Goal: Check status: Check status

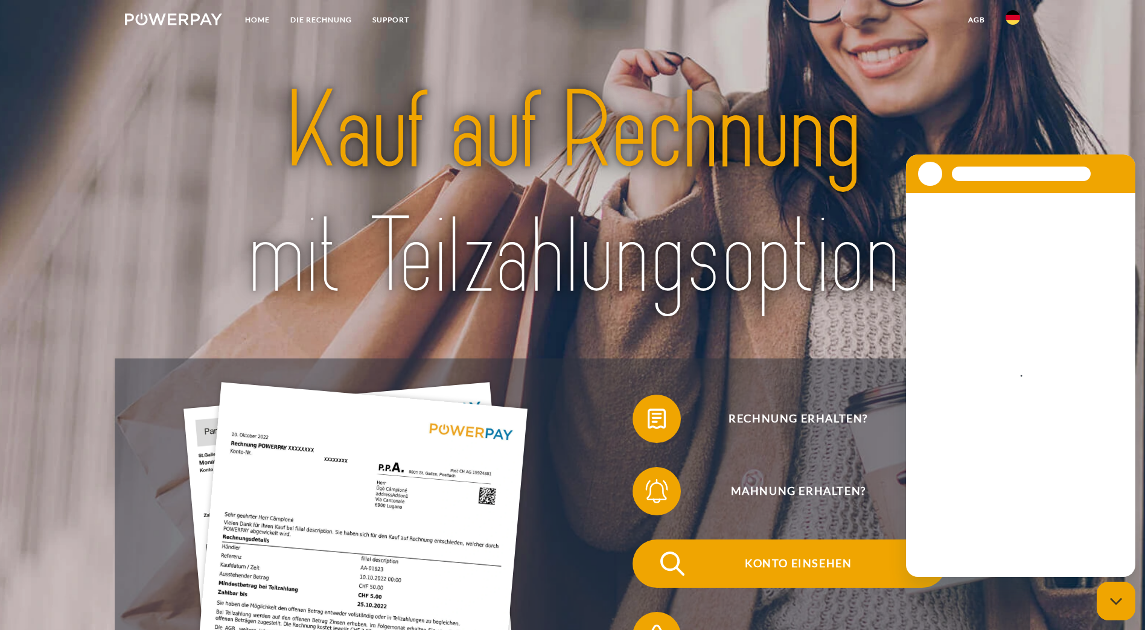
click at [650, 539] on span "Konto einsehen" at bounding box center [798, 563] width 296 height 48
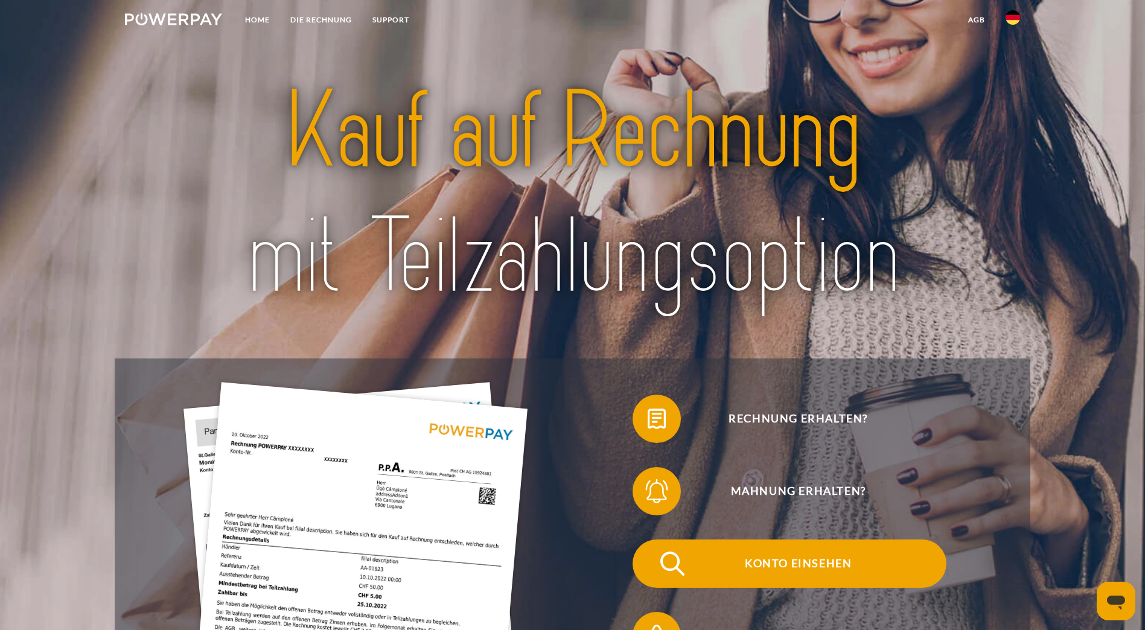
click at [650, 547] on span "Konto einsehen" at bounding box center [798, 563] width 296 height 48
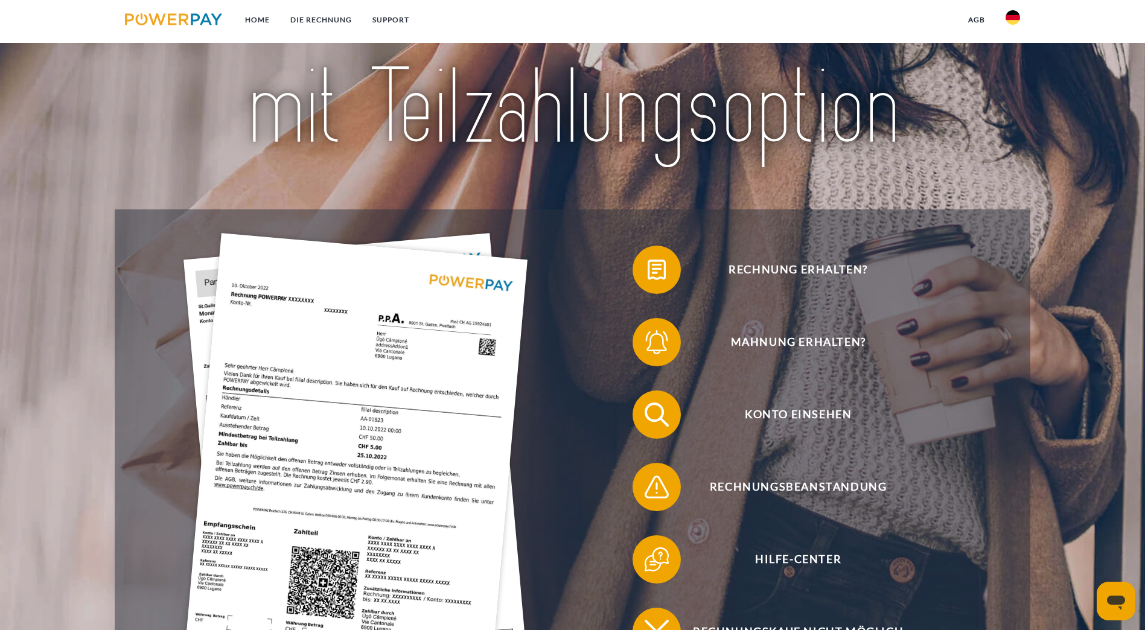
scroll to position [122, 0]
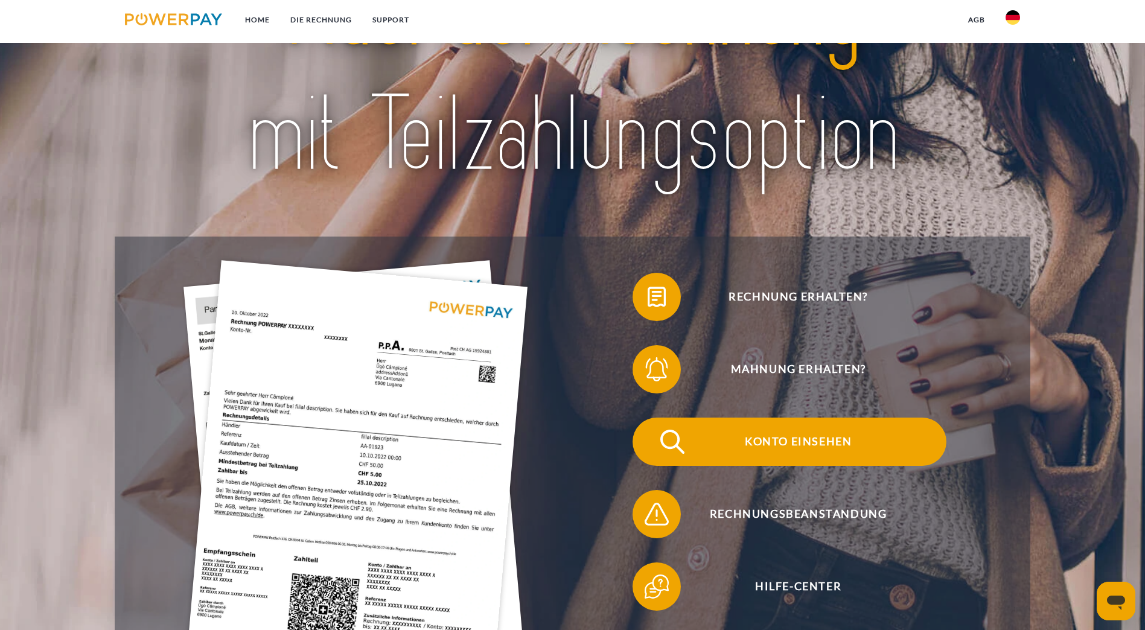
click at [650, 419] on span "Konto einsehen" at bounding box center [798, 442] width 296 height 48
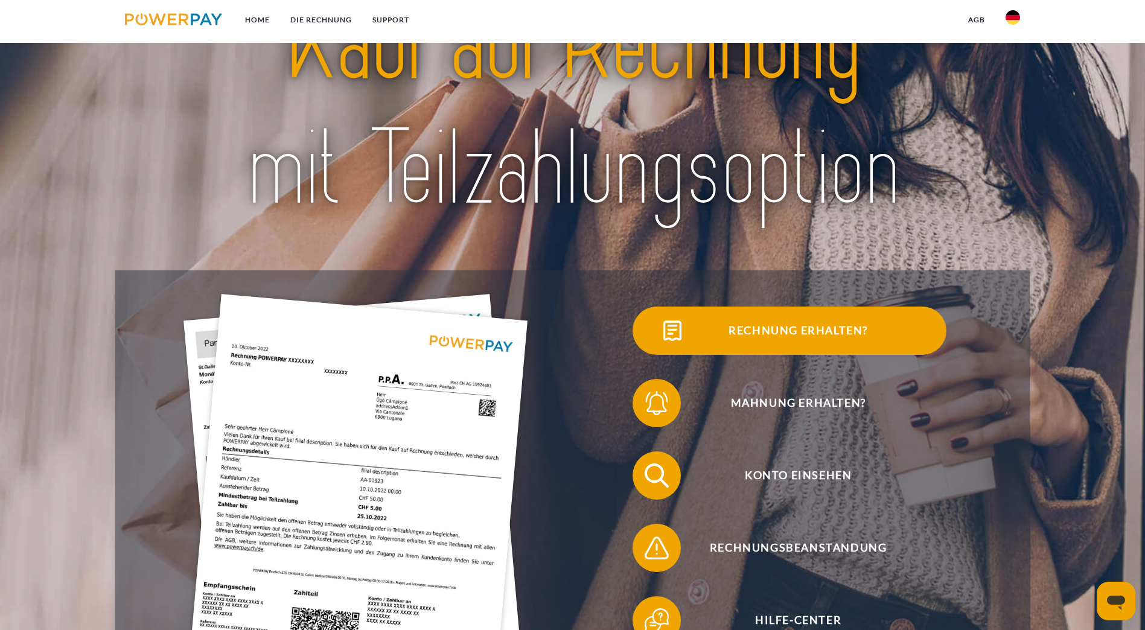
scroll to position [181, 0]
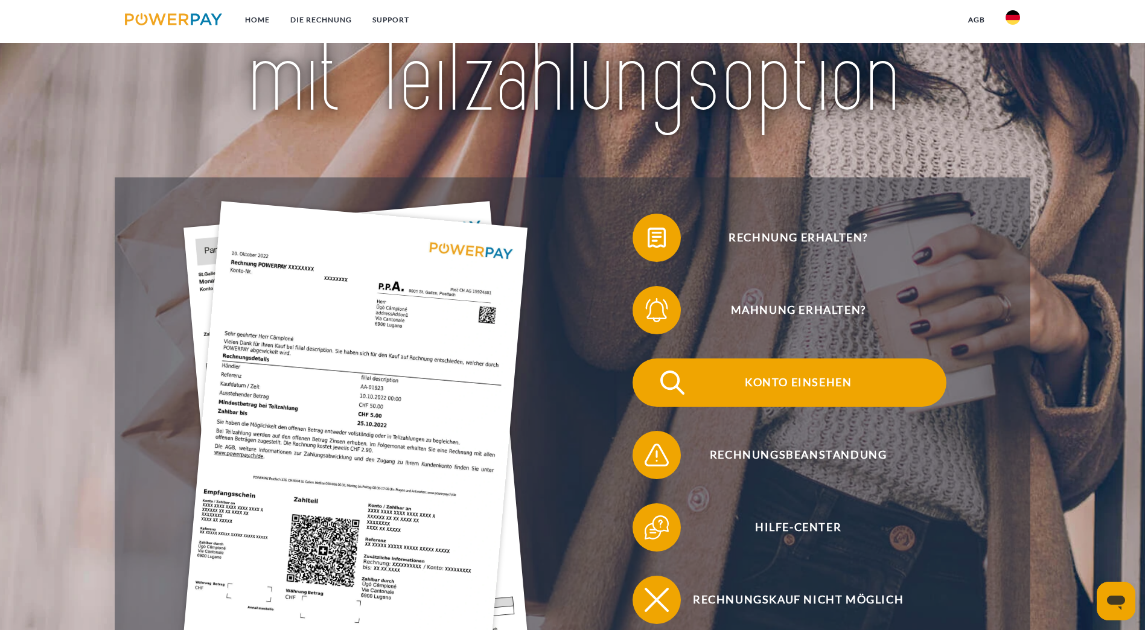
click at [650, 358] on span "Konto einsehen" at bounding box center [798, 382] width 296 height 48
